Goal: Task Accomplishment & Management: Use online tool/utility

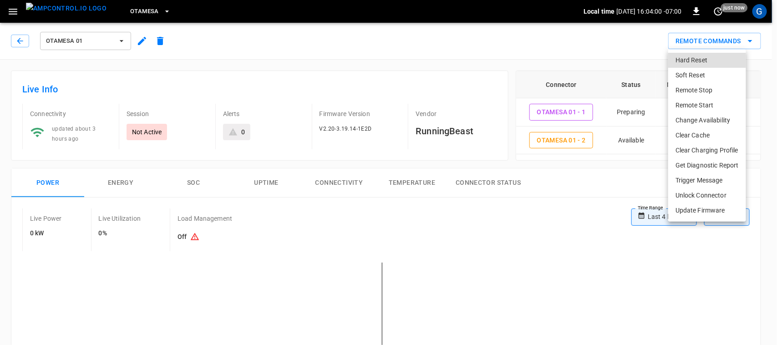
click at [11, 12] on div at bounding box center [388, 172] width 777 height 345
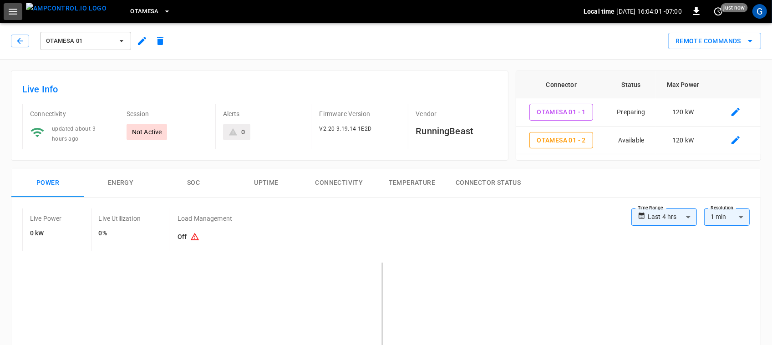
click at [11, 12] on icon "button" at bounding box center [12, 11] width 11 height 11
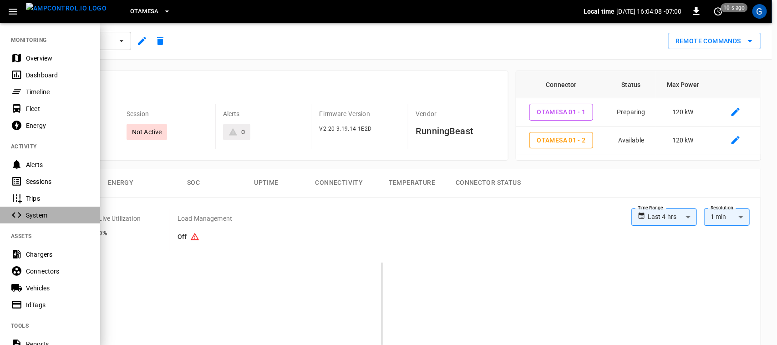
click at [33, 214] on div "System" at bounding box center [57, 215] width 63 height 9
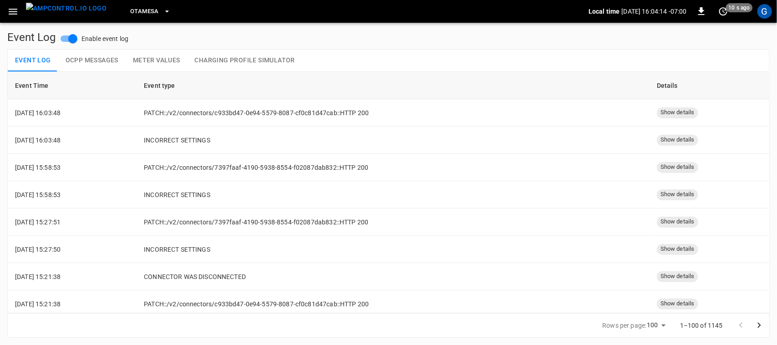
click at [10, 11] on icon "button" at bounding box center [13, 12] width 9 height 6
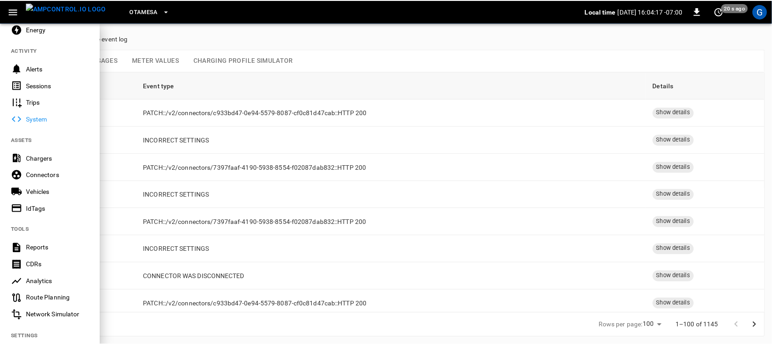
scroll to position [196, 0]
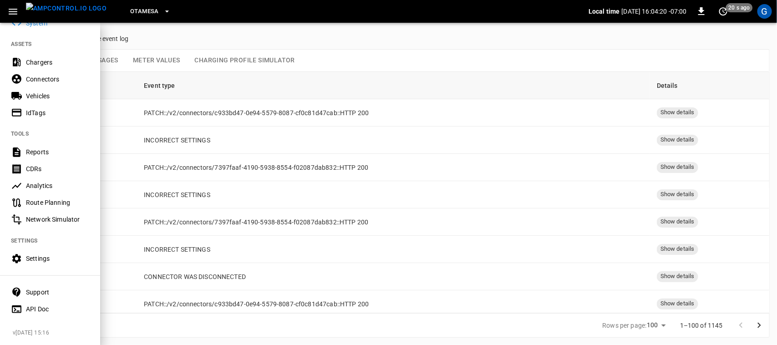
click at [37, 255] on div "Settings" at bounding box center [57, 258] width 63 height 9
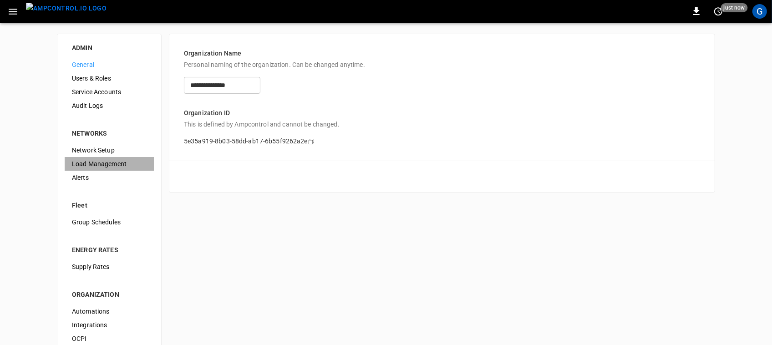
click at [99, 163] on span "Load Management" at bounding box center [109, 164] width 75 height 10
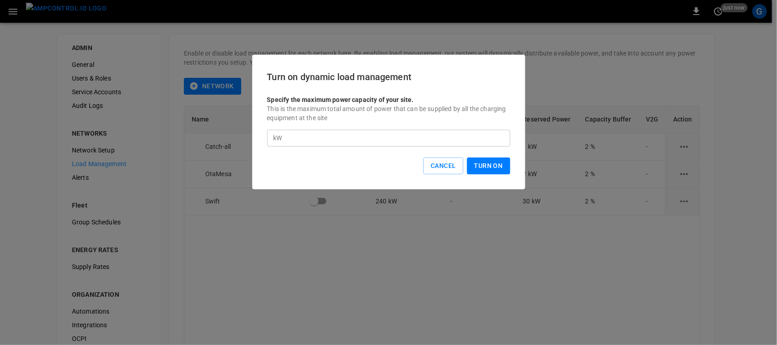
click at [477, 164] on button "Turn On" at bounding box center [488, 165] width 43 height 17
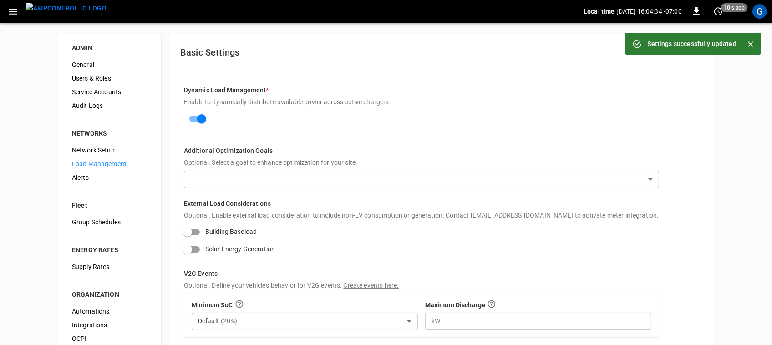
click at [14, 10] on icon "button" at bounding box center [12, 11] width 11 height 11
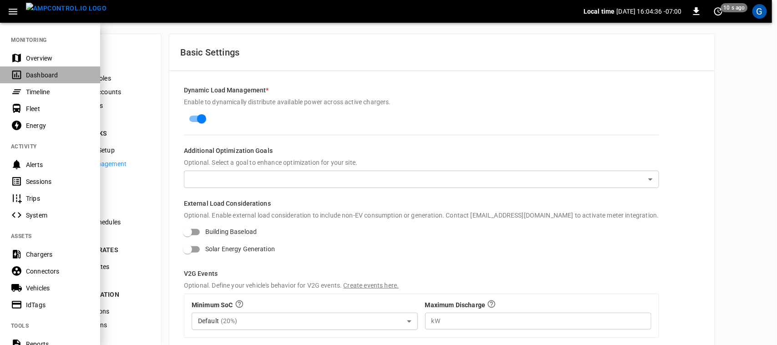
click at [40, 72] on div "Dashboard" at bounding box center [57, 75] width 63 height 9
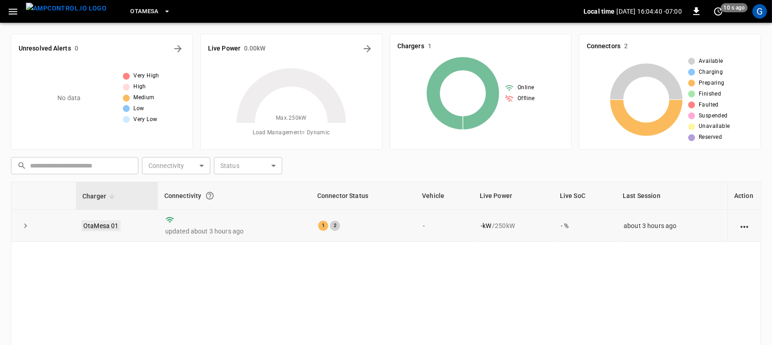
click at [96, 227] on link "OtaMesa 01" at bounding box center [100, 225] width 39 height 11
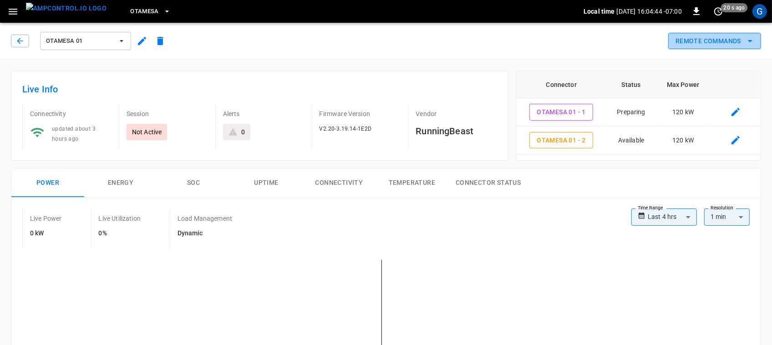
click at [705, 37] on button "Remote Commands" at bounding box center [714, 41] width 93 height 17
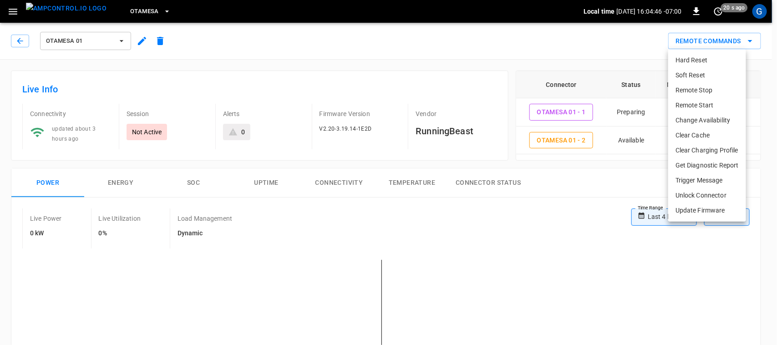
click at [690, 104] on li "Remote Start" at bounding box center [707, 105] width 78 height 15
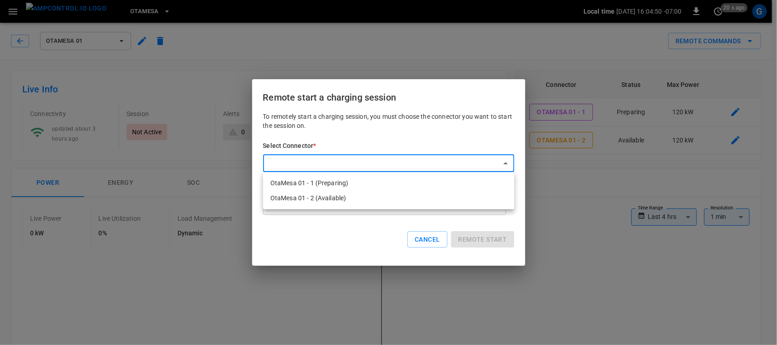
click at [329, 180] on li "OtaMesa 01 - 1 (Preparing)" at bounding box center [388, 183] width 251 height 15
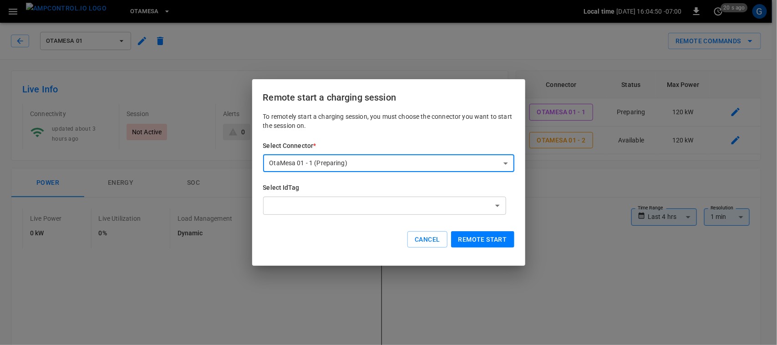
type input "**********"
click at [476, 241] on button "Remote start" at bounding box center [482, 239] width 63 height 17
